Goal: Task Accomplishment & Management: Complete application form

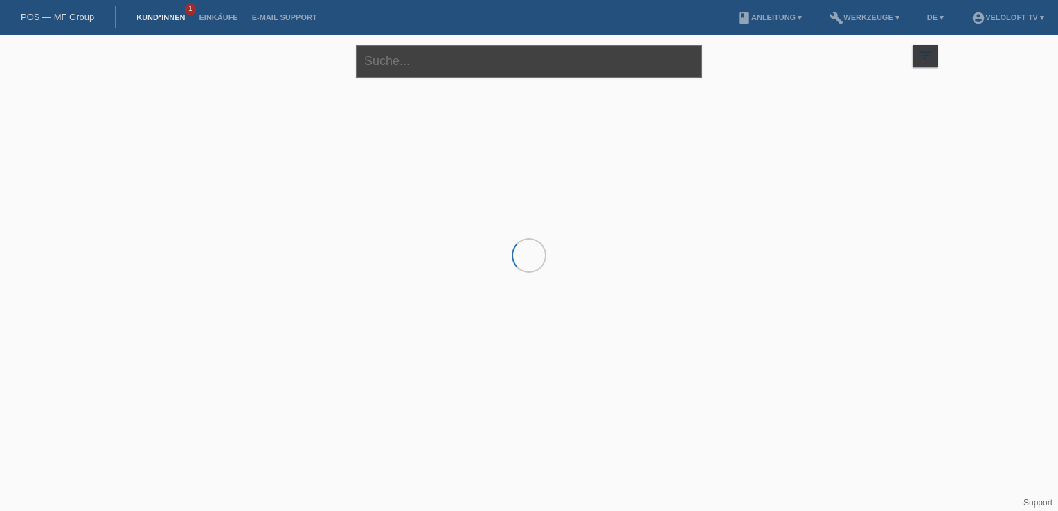
click at [415, 63] on input "text" at bounding box center [529, 61] width 346 height 33
paste input "[PERSON_NAME]"
click at [463, 64] on input "[PERSON_NAME]" at bounding box center [529, 61] width 346 height 33
paste input "[PERSON_NAME]"
type input "[PERSON_NAME]"
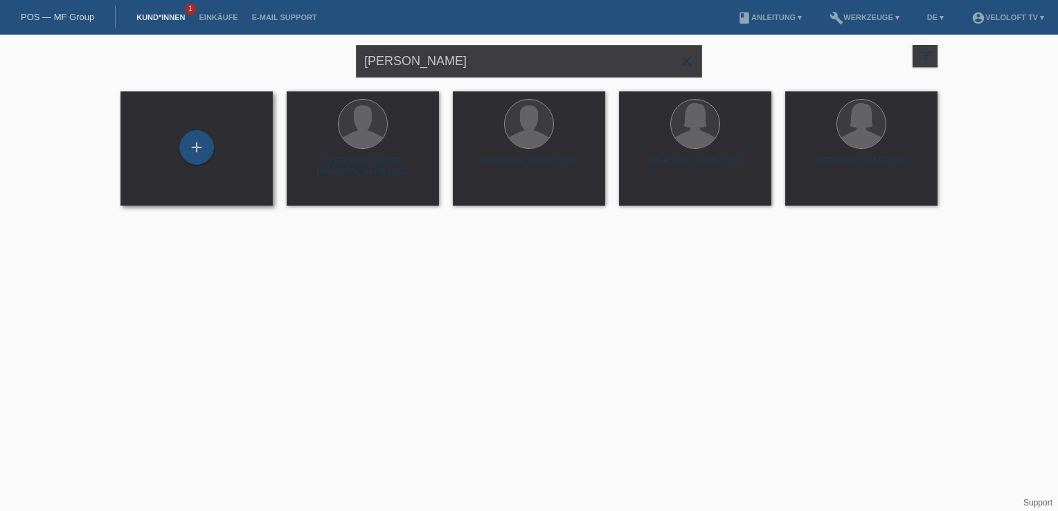
click at [217, 156] on div "+" at bounding box center [197, 148] width 130 height 37
click at [190, 145] on div "+" at bounding box center [196, 147] width 35 height 35
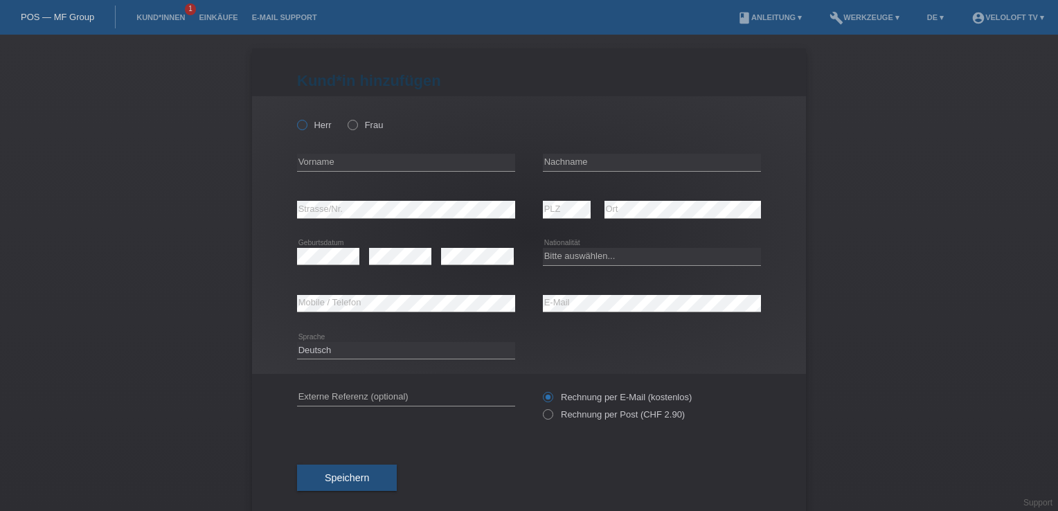
click at [314, 129] on label "Herr" at bounding box center [314, 125] width 35 height 10
click at [306, 129] on input "Herr" at bounding box center [301, 124] width 9 height 9
radio input "true"
click at [601, 166] on input "text" at bounding box center [652, 162] width 218 height 17
paste input "[PERSON_NAME]"
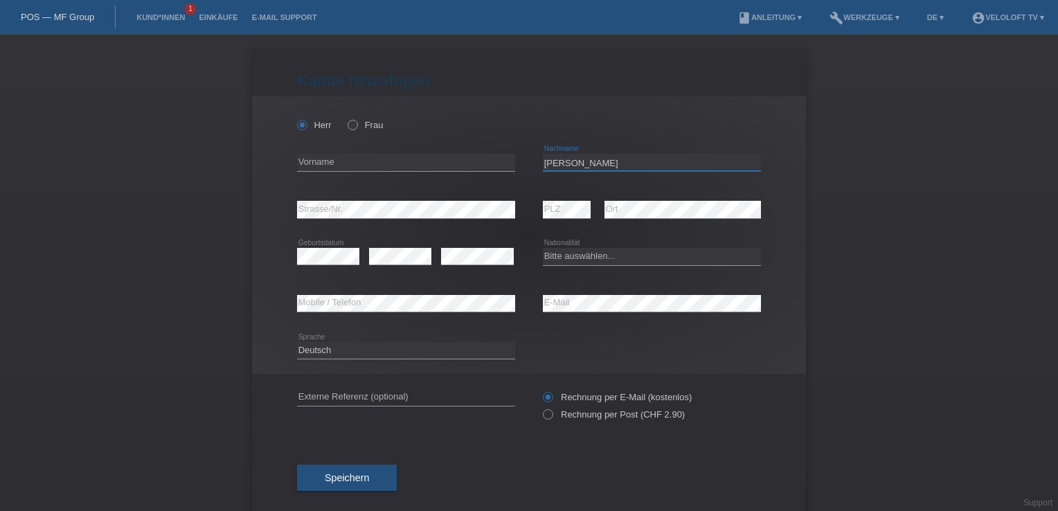
type input "[PERSON_NAME]"
click at [447, 163] on input "text" at bounding box center [406, 162] width 218 height 17
type input "[PERSON_NAME]"
click at [596, 253] on select "Bitte auswählen... Schweiz Deutschland Liechtenstein Österreich ------------ Af…" at bounding box center [652, 256] width 218 height 17
select select "CH"
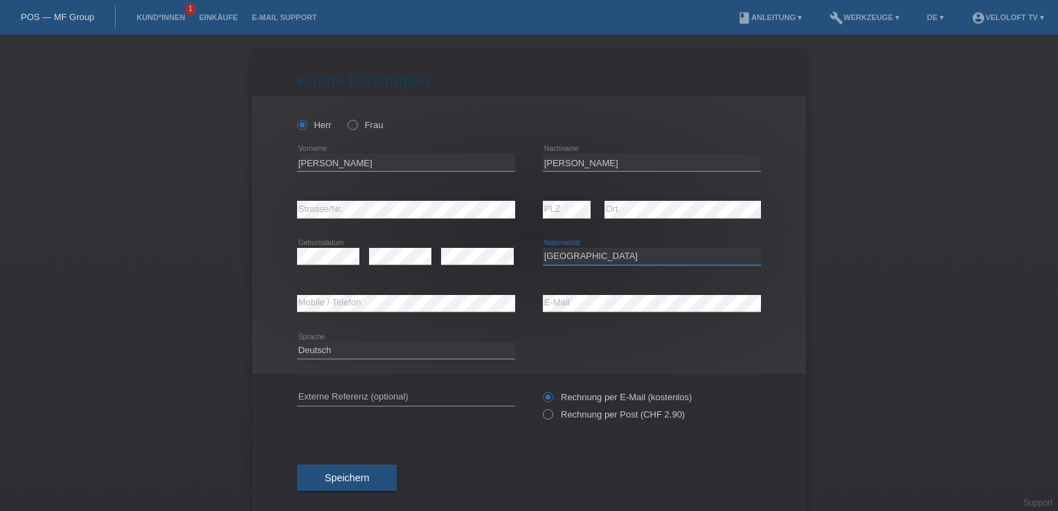
click at [543, 248] on select "Bitte auswählen... Schweiz Deutschland Liechtenstein Österreich ------------ Af…" at bounding box center [652, 256] width 218 height 17
click at [357, 486] on button "Speichern" at bounding box center [347, 478] width 100 height 26
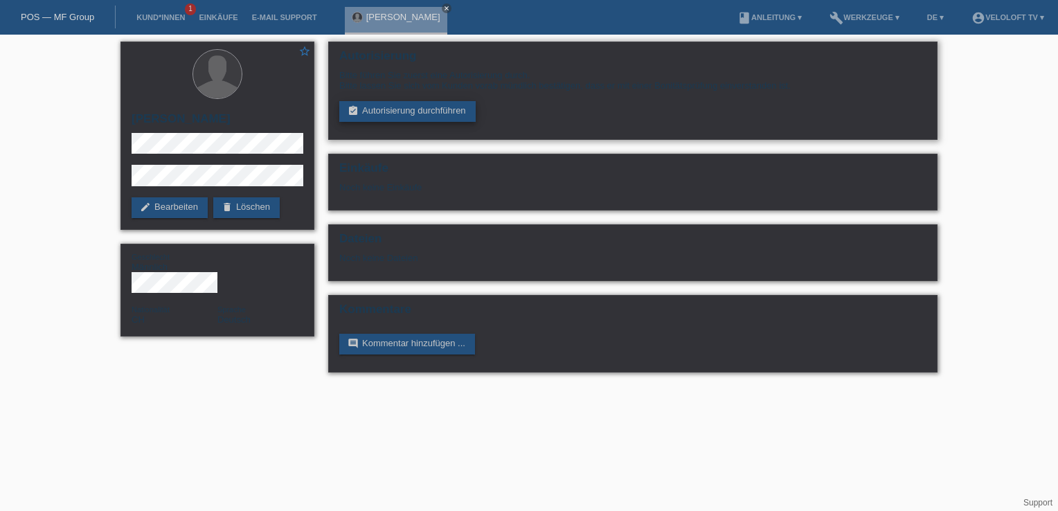
click at [410, 105] on link "assignment_turned_in Autorisierung durchführen" at bounding box center [407, 111] width 136 height 21
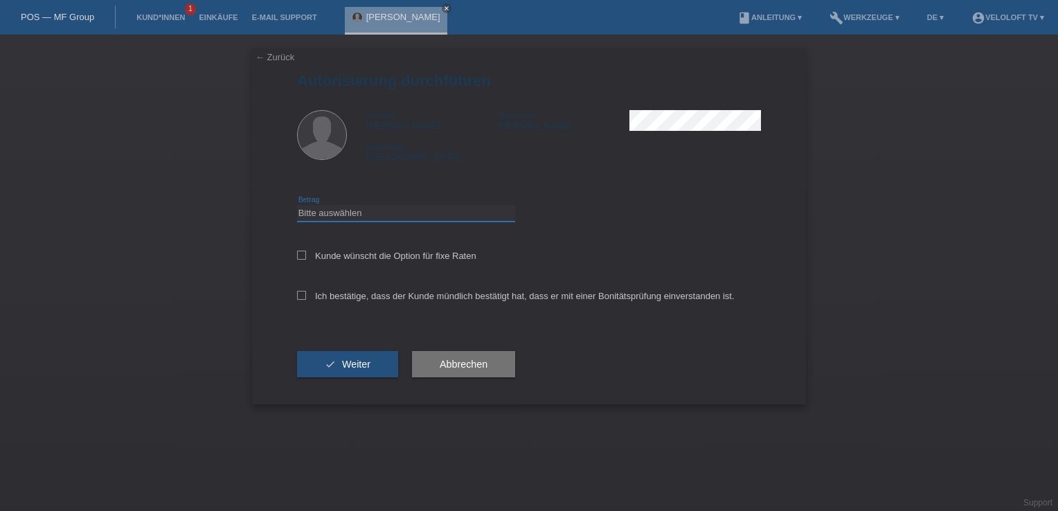
click at [329, 215] on select "Bitte auswählen CHF 1.00 - CHF 499.00 CHF 500.00 - CHF 1'999.00 CHF 2'000.00 - …" at bounding box center [406, 213] width 218 height 17
select select "2"
click at [297, 205] on select "Bitte auswählen CHF 1.00 - CHF 499.00 CHF 500.00 - CHF 1'999.00 CHF 2'000.00 - …" at bounding box center [406, 213] width 218 height 17
click at [347, 258] on label "Kunde wünscht die Option für fixe Raten" at bounding box center [386, 256] width 179 height 10
click at [306, 258] on input "Kunde wünscht die Option für fixe Raten" at bounding box center [301, 255] width 9 height 9
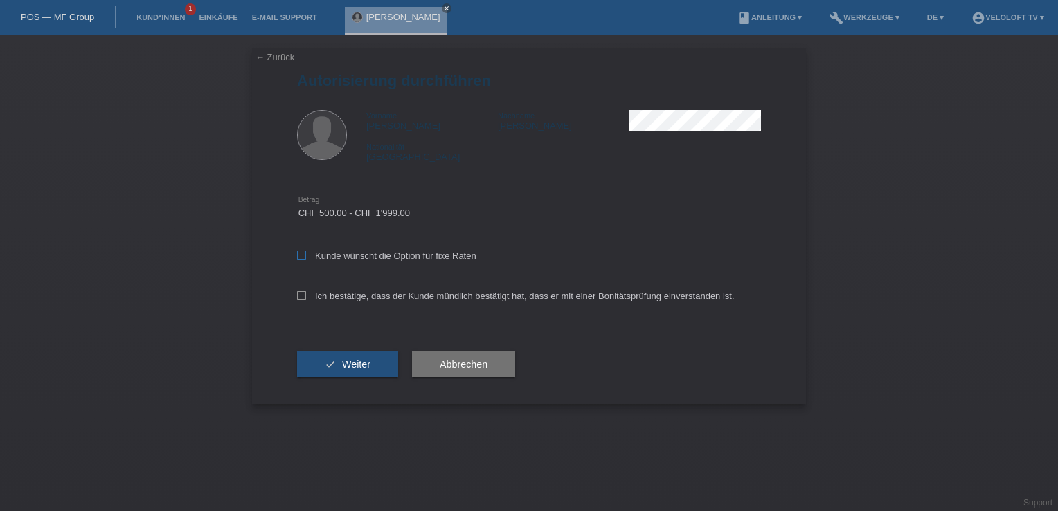
checkbox input "true"
click at [298, 300] on label "Ich bestätige, dass der Kunde mündlich bestätigt hat, dass er mit einer Bonität…" at bounding box center [516, 296] width 438 height 10
click at [298, 300] on input "Ich bestätige, dass der Kunde mündlich bestätigt hat, dass er mit einer Bonität…" at bounding box center [301, 295] width 9 height 9
checkbox input "true"
click at [333, 371] on button "check Weiter" at bounding box center [347, 364] width 101 height 26
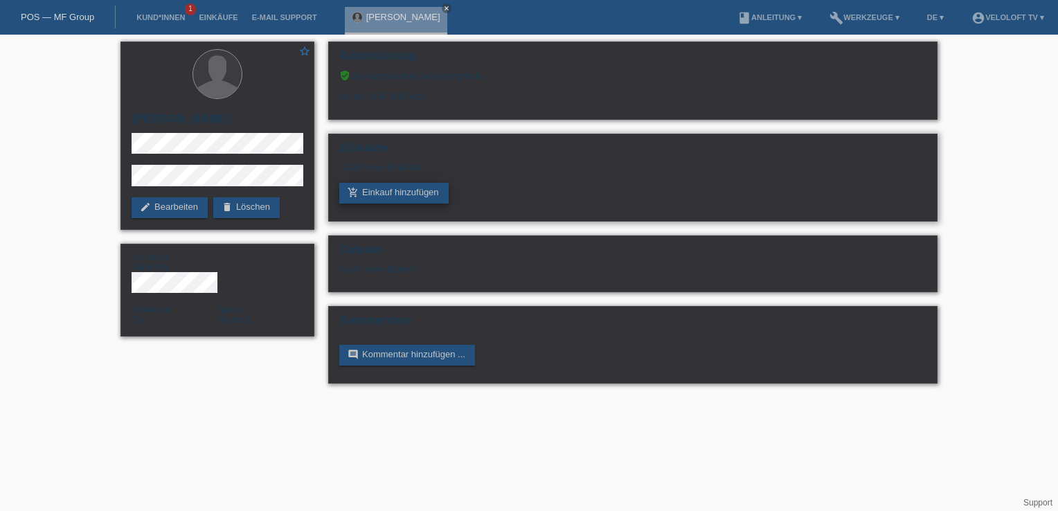
click at [403, 198] on link "add_shopping_cart Einkauf hinzufügen" at bounding box center [393, 193] width 109 height 21
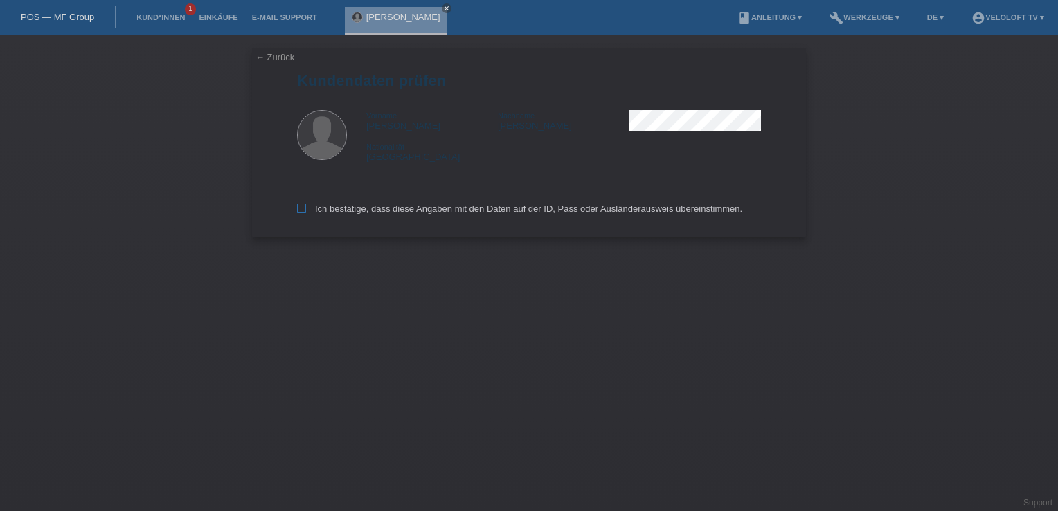
click at [299, 210] on icon at bounding box center [301, 208] width 9 height 9
click at [299, 210] on input "Ich bestätige, dass diese Angaben mit den Daten auf der ID, Pass oder Ausländer…" at bounding box center [301, 208] width 9 height 9
checkbox input "true"
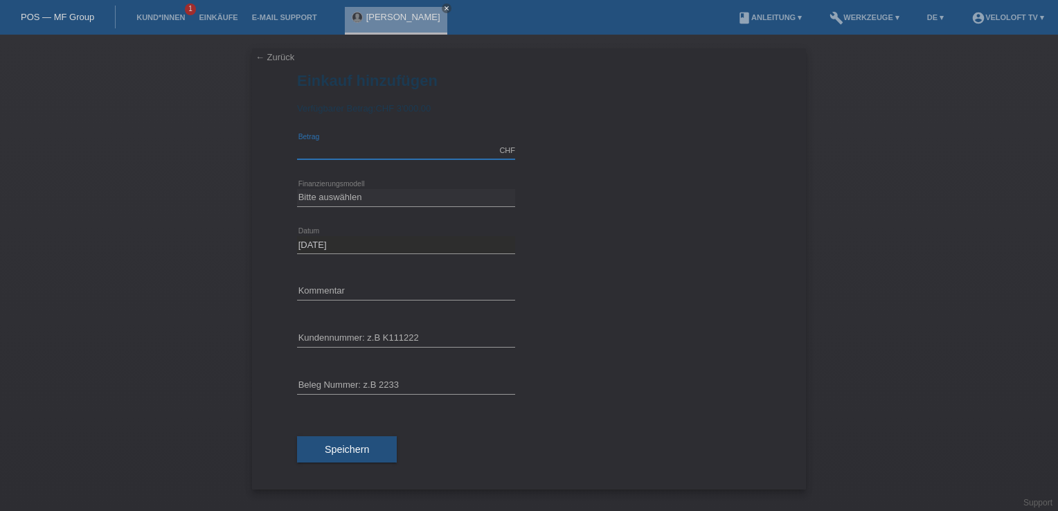
click at [329, 151] on input "text" at bounding box center [406, 150] width 218 height 17
type input "1390.00"
click at [342, 201] on select "Bitte auswählen Fixe Raten Kauf auf Rechnung mit Teilzahlungsoption" at bounding box center [406, 197] width 218 height 17
select select "77"
click at [297, 189] on select "Bitte auswählen Fixe Raten Kauf auf Rechnung mit Teilzahlungsoption" at bounding box center [406, 197] width 218 height 17
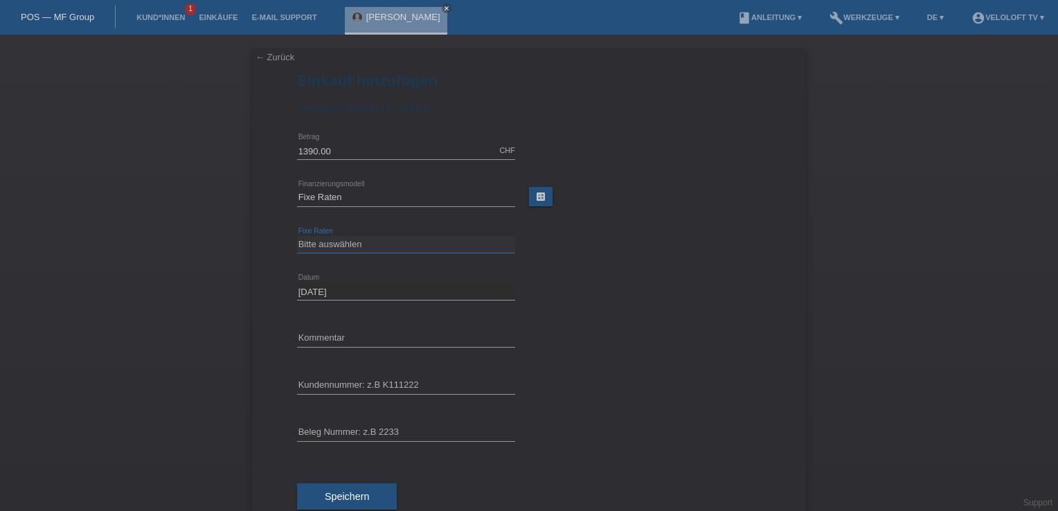
click at [337, 248] on select "Bitte auswählen 4 Raten 5 Raten 6 Raten 7 Raten 8 Raten 9 Raten 10 Raten 11 Rat…" at bounding box center [406, 244] width 218 height 17
select select "172"
click at [297, 236] on select "Bitte auswählen 4 Raten 5 Raten 6 Raten 7 Raten 8 Raten 9 Raten 10 Raten 11 Rat…" at bounding box center [406, 244] width 218 height 17
click at [324, 340] on input "text" at bounding box center [406, 338] width 218 height 17
type input "Veloloft TV"
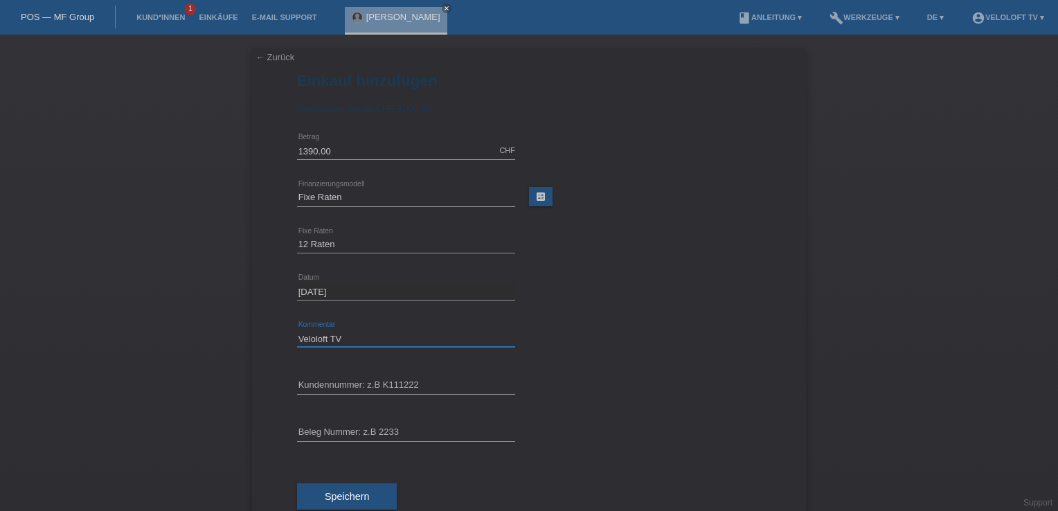
click at [377, 340] on input "Veloloft TV" at bounding box center [406, 338] width 218 height 17
click at [359, 375] on div "error Kundennummer: z.B K111222" at bounding box center [406, 385] width 218 height 47
click at [356, 385] on input "text" at bounding box center [406, 385] width 218 height 17
paste input "C165095"
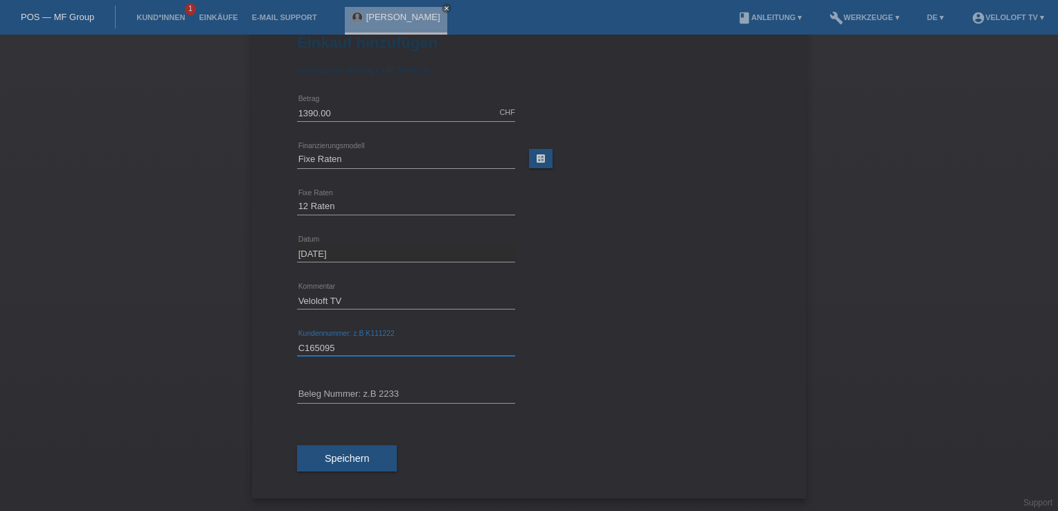
type input "C165095"
click at [356, 472] on div "Speichern" at bounding box center [529, 458] width 464 height 80
click at [357, 456] on span "Speichern" at bounding box center [347, 458] width 44 height 11
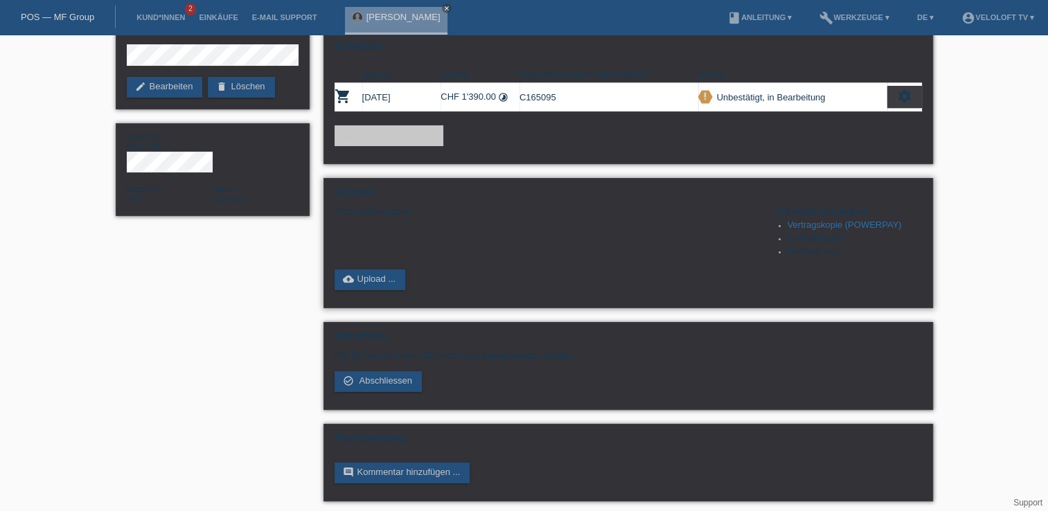
scroll to position [125, 0]
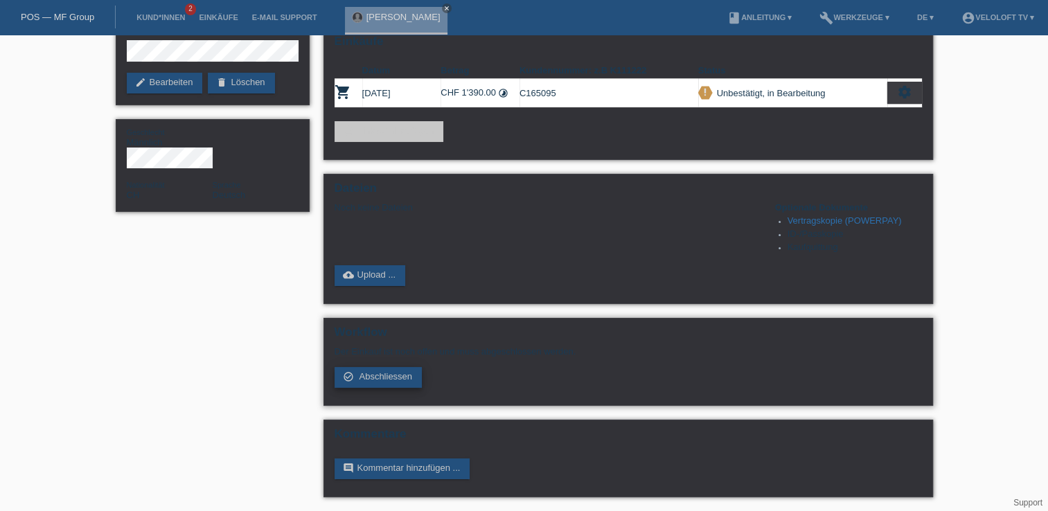
click at [368, 377] on span "Abschliessen" at bounding box center [385, 376] width 53 height 10
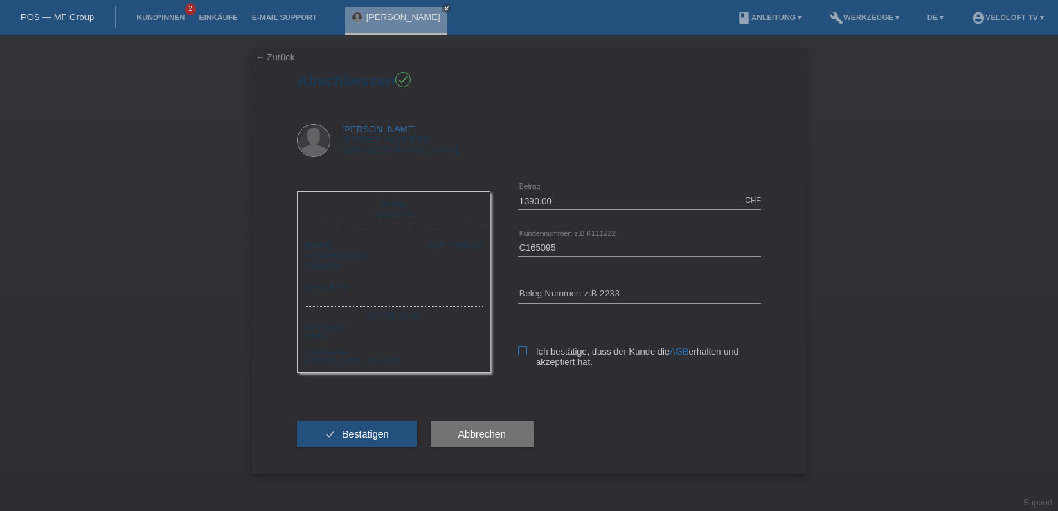
click at [525, 353] on icon at bounding box center [522, 350] width 9 height 9
click at [525, 353] on input "Ich bestätige, dass der Kunde die AGB erhalten und akzeptiert hat." at bounding box center [522, 350] width 9 height 9
checkbox input "true"
click at [359, 447] on button "check Bestätigen" at bounding box center [357, 434] width 120 height 26
